Goal: Transaction & Acquisition: Purchase product/service

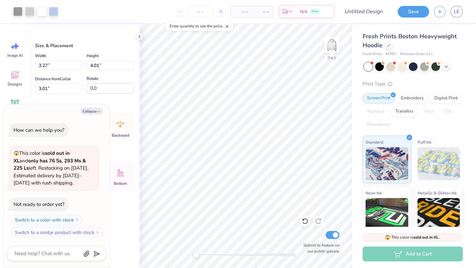
type textarea "x"
type input "2.71"
type input "3.98"
type input "3.02"
type textarea "x"
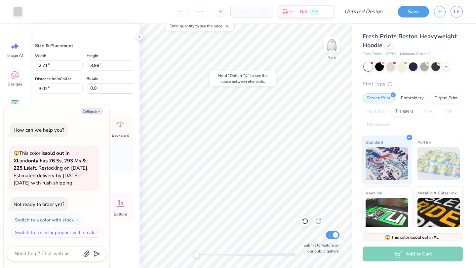
type input "2.38"
type input "3.67"
type input "3.18"
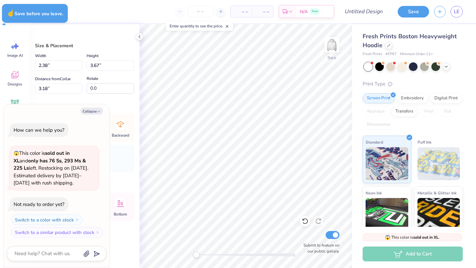
type textarea "x"
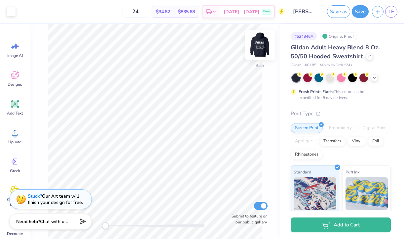
click at [259, 59] on div at bounding box center [260, 45] width 30 height 30
click at [257, 48] on img at bounding box center [260, 45] width 26 height 26
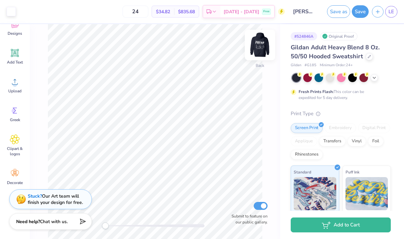
click at [256, 52] on img at bounding box center [260, 45] width 26 height 26
click at [256, 46] on img at bounding box center [260, 45] width 26 height 26
click at [16, 170] on circle at bounding box center [15, 170] width 5 height 5
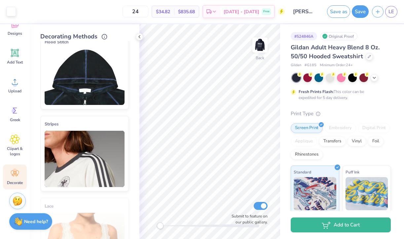
scroll to position [95, 0]
click at [85, 71] on img at bounding box center [85, 76] width 80 height 56
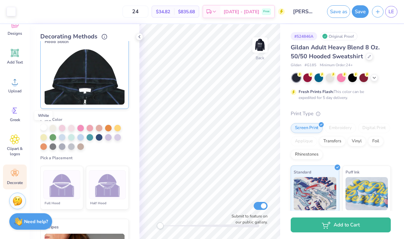
click at [45, 128] on div at bounding box center [43, 127] width 7 height 7
click at [100, 195] on img at bounding box center [107, 184] width 25 height 25
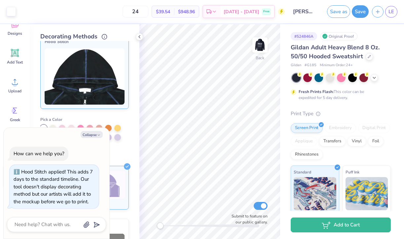
click at [134, 129] on div "Cover Stitch Pick a Color Pick a Placement Neckline, hood, shoulders, arms, bot…" at bounding box center [89, 140] width 99 height 198
click at [366, 14] on button "Save" at bounding box center [360, 10] width 17 height 13
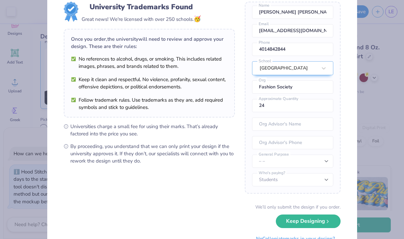
scroll to position [49, 0]
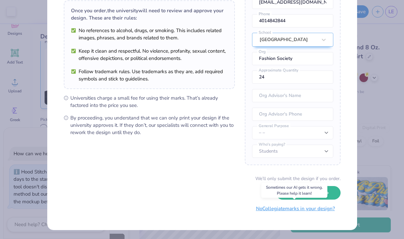
click at [306, 212] on button "No Collegiate marks in your design?" at bounding box center [295, 209] width 90 height 14
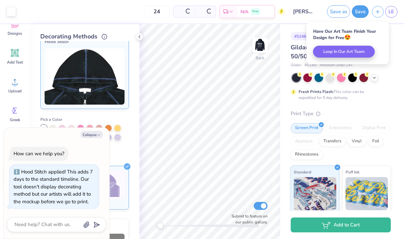
scroll to position [0, 0]
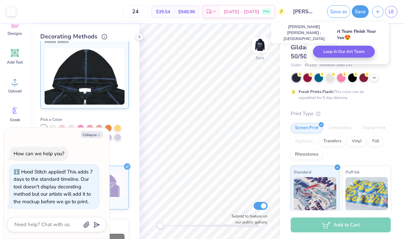
type textarea "x"
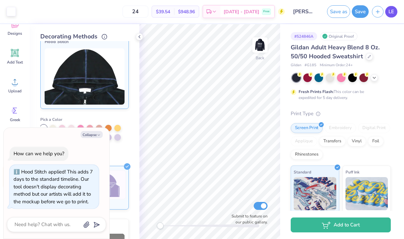
click at [396, 13] on link "LE" at bounding box center [391, 12] width 12 height 12
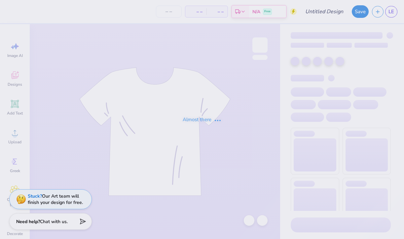
type input "[PERSON_NAME] Haw"
type input "1"
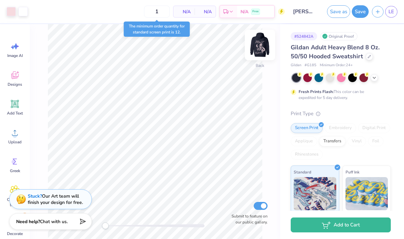
click at [256, 46] on img at bounding box center [260, 45] width 26 height 26
click at [256, 46] on img at bounding box center [259, 44] width 13 height 13
click at [255, 55] on img at bounding box center [260, 45] width 26 height 26
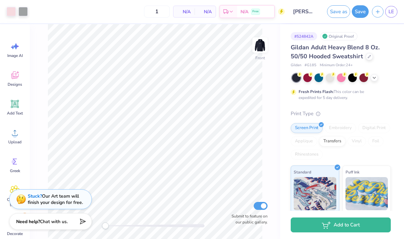
scroll to position [51, 0]
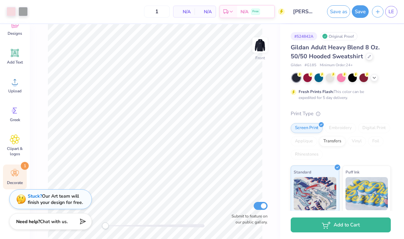
click at [19, 173] on icon at bounding box center [15, 173] width 8 height 6
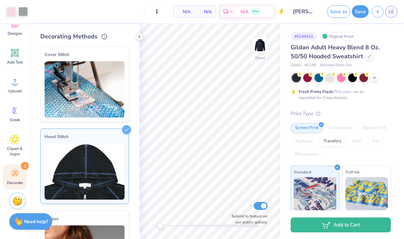
scroll to position [37, 0]
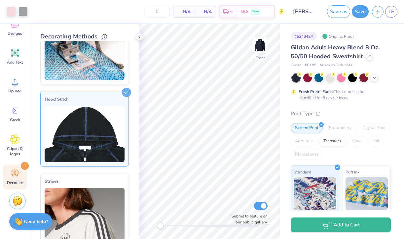
click at [89, 137] on img at bounding box center [85, 134] width 80 height 56
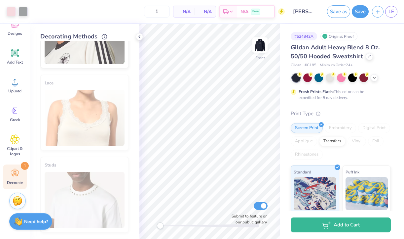
scroll to position [323, 0]
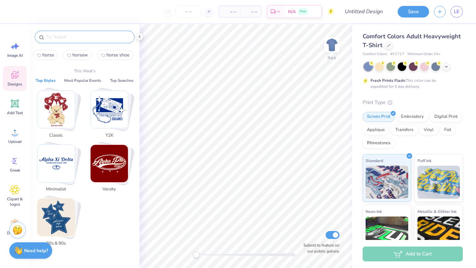
click at [82, 37] on input "text" at bounding box center [88, 37] width 85 height 7
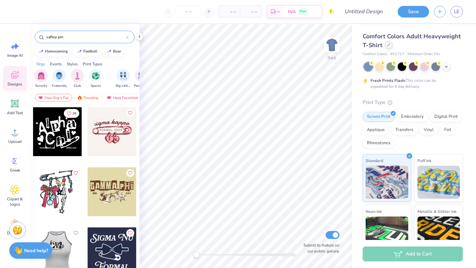
click at [388, 47] on div at bounding box center [388, 44] width 7 height 7
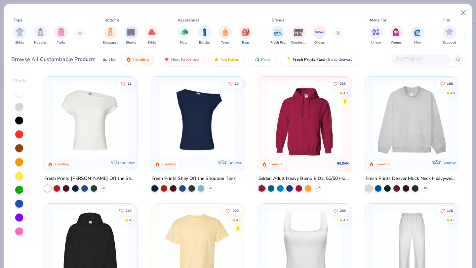
click at [319, 120] on img at bounding box center [304, 120] width 81 height 75
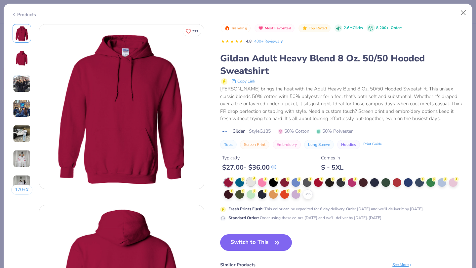
click at [252, 183] on div at bounding box center [251, 182] width 9 height 9
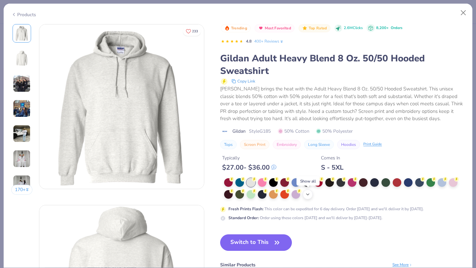
click at [312, 194] on div "+ 15" at bounding box center [308, 195] width 10 height 10
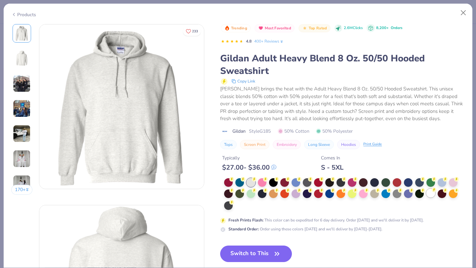
click at [432, 196] on div at bounding box center [430, 193] width 9 height 9
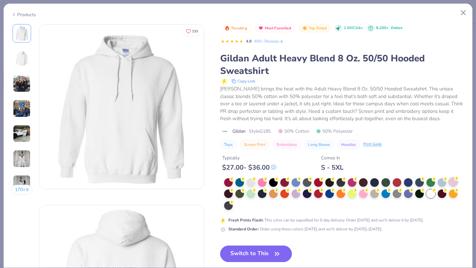
click at [452, 182] on div at bounding box center [453, 182] width 9 height 9
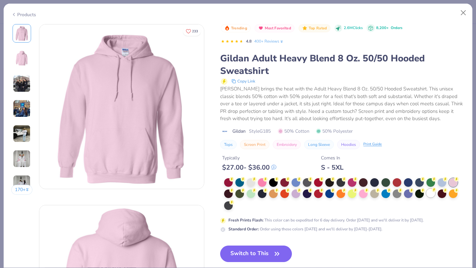
click at [431, 195] on div at bounding box center [430, 193] width 9 height 9
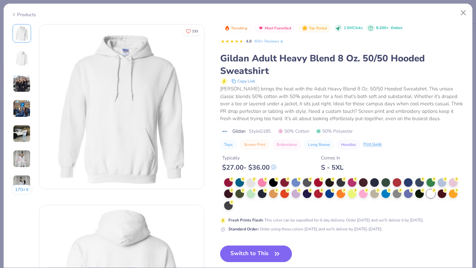
click at [251, 254] on button "Switch to This" at bounding box center [256, 254] width 72 height 17
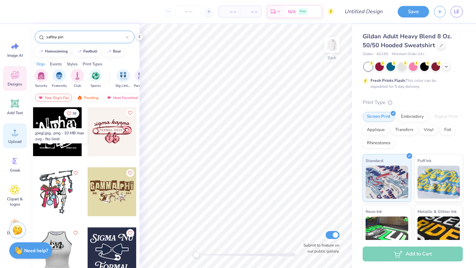
click at [18, 138] on div "Upload" at bounding box center [15, 136] width 24 height 25
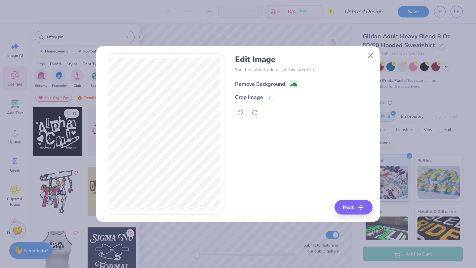
click at [287, 86] on div "Remove Background" at bounding box center [266, 84] width 62 height 8
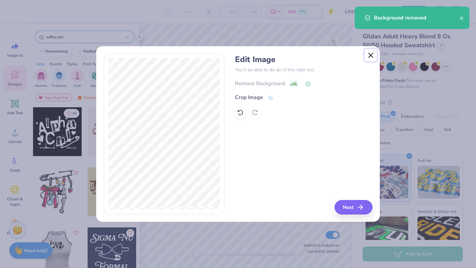
click at [369, 55] on button "Close" at bounding box center [371, 55] width 13 height 13
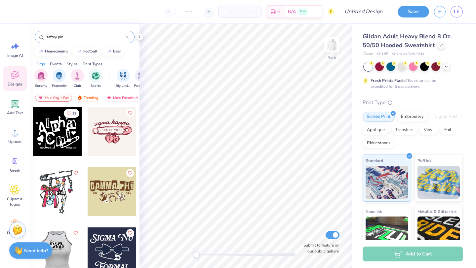
click at [56, 35] on input "saftey pin" at bounding box center [86, 37] width 80 height 7
click at [61, 39] on input "saftey pin" at bounding box center [86, 37] width 80 height 7
drag, startPoint x: 57, startPoint y: 35, endPoint x: 17, endPoint y: 33, distance: 40.0
click at [17, 33] on div "– – Per Item – – Total Est. Delivery N/A Free Design Title Save LE Image AI Des…" at bounding box center [238, 134] width 476 height 268
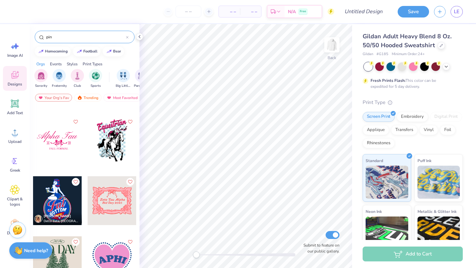
scroll to position [3096, 0]
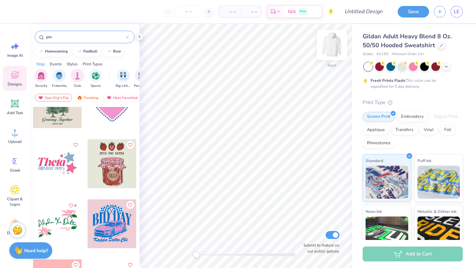
click at [333, 42] on img at bounding box center [332, 45] width 26 height 26
click at [67, 38] on input "pin" at bounding box center [86, 37] width 80 height 7
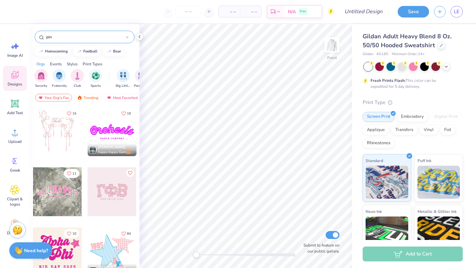
click at [44, 37] on div "pin" at bounding box center [85, 37] width 100 height 13
click at [48, 37] on input "pin" at bounding box center [86, 37] width 80 height 7
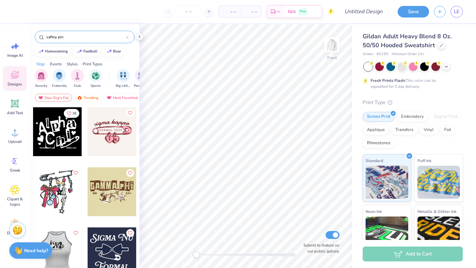
scroll to position [55, 0]
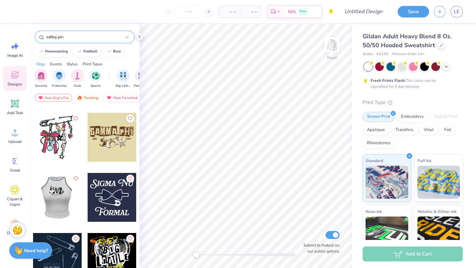
type input "saftey pin"
click at [123, 98] on div "Most Favorited" at bounding box center [121, 98] width 37 height 8
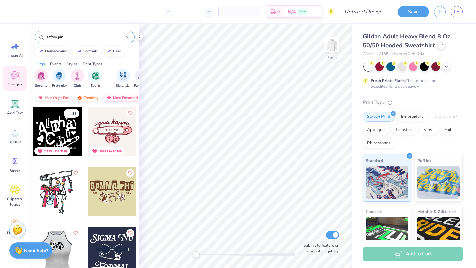
click at [114, 96] on div "Most Favorited" at bounding box center [121, 98] width 37 height 8
click at [107, 131] on div at bounding box center [111, 131] width 49 height 49
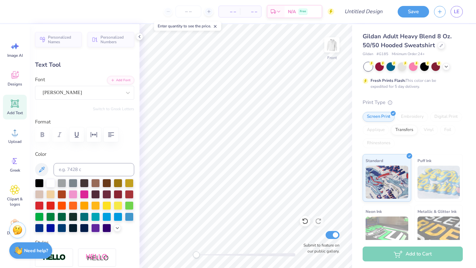
type textarea "Prov"
type input "0.0"
type input "6.35"
type input "0.56"
type input "10.80"
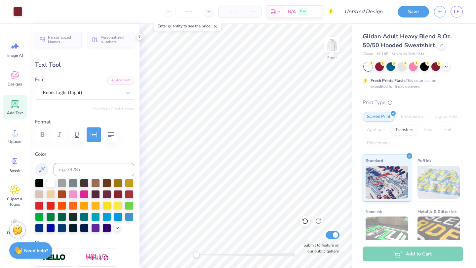
type input "-0.1"
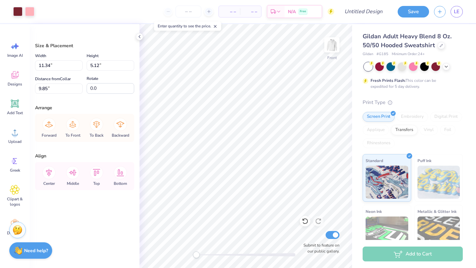
type input "9.79"
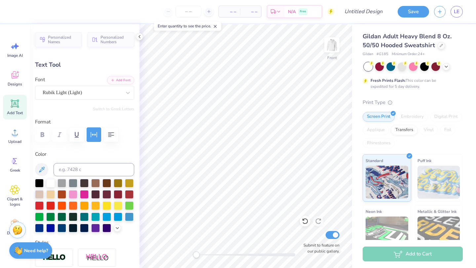
scroll to position [0, 0]
type textarea "FASHION SOCIETY"
type input "0.0"
type input "8.44"
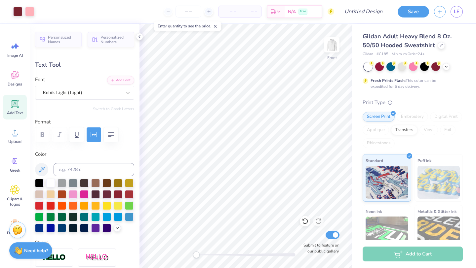
type input "-0.1"
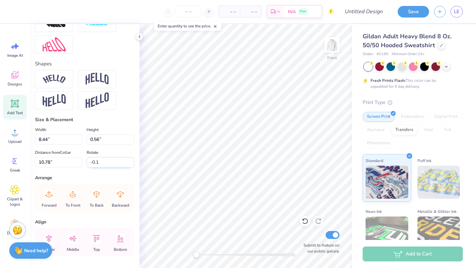
scroll to position [277, 0]
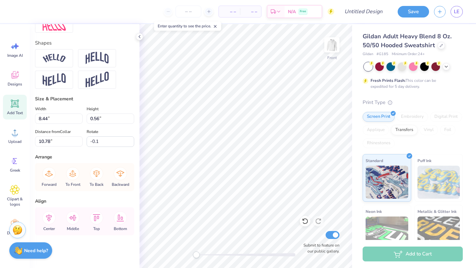
type input "6.57"
type input "0.44"
type input "10.91"
type input "0.0"
click at [366, 43] on span "Gildan Adult Heavy Blend 8 Oz. 50/50 Hooded Sweatshirt" at bounding box center [407, 40] width 89 height 17
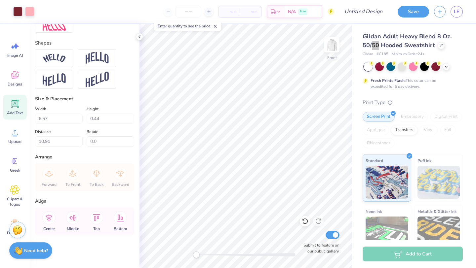
click at [374, 87] on div "Fresh Prints Flash: This color can be expedited for 5 day delivery." at bounding box center [410, 84] width 81 height 12
click at [361, 111] on div "Gildan Adult Heavy Blend 8 Oz. 50/50 Hooded Sweatshirt Gildan # G185 Minimum Or…" at bounding box center [414, 164] width 124 height 280
